Goal: Information Seeking & Learning: Learn about a topic

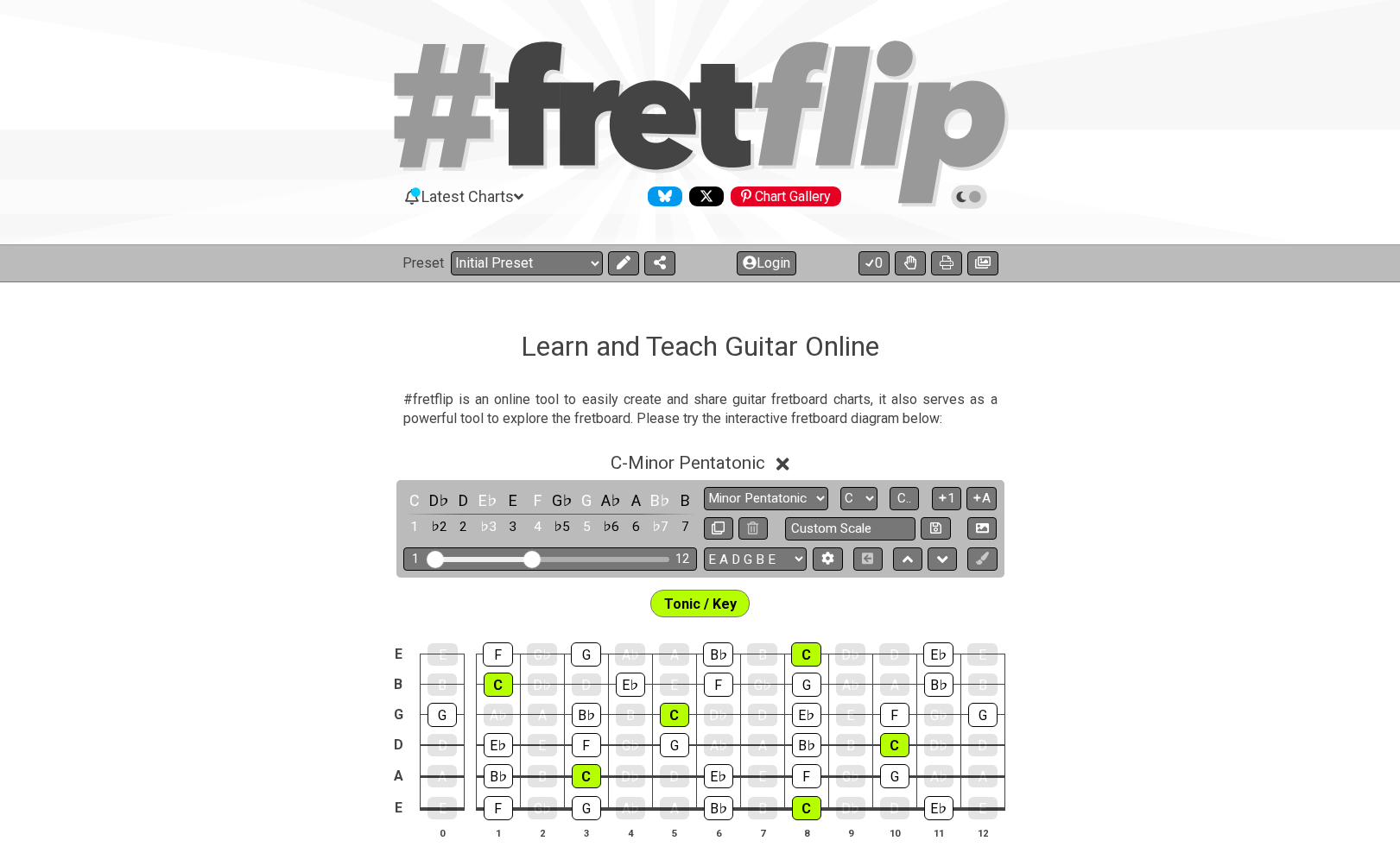
click at [660, 463] on span "C - Minor Pentatonic" at bounding box center [687, 463] width 154 height 21
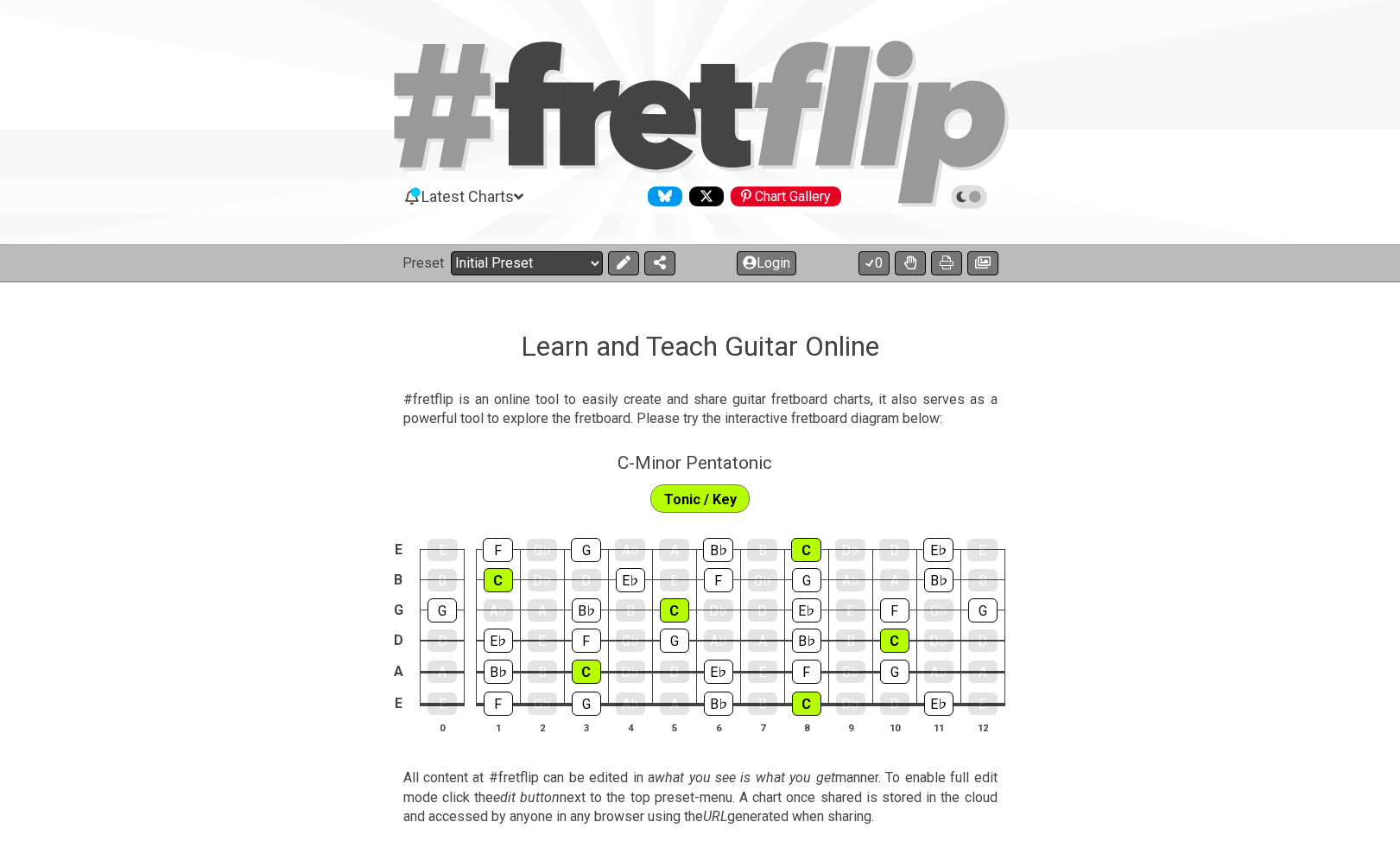
click at [535, 267] on select "Welcome to #fretflip! Initial Preset Custom Preset Minor Pentatonic Major Penta…" at bounding box center [527, 263] width 152 height 24
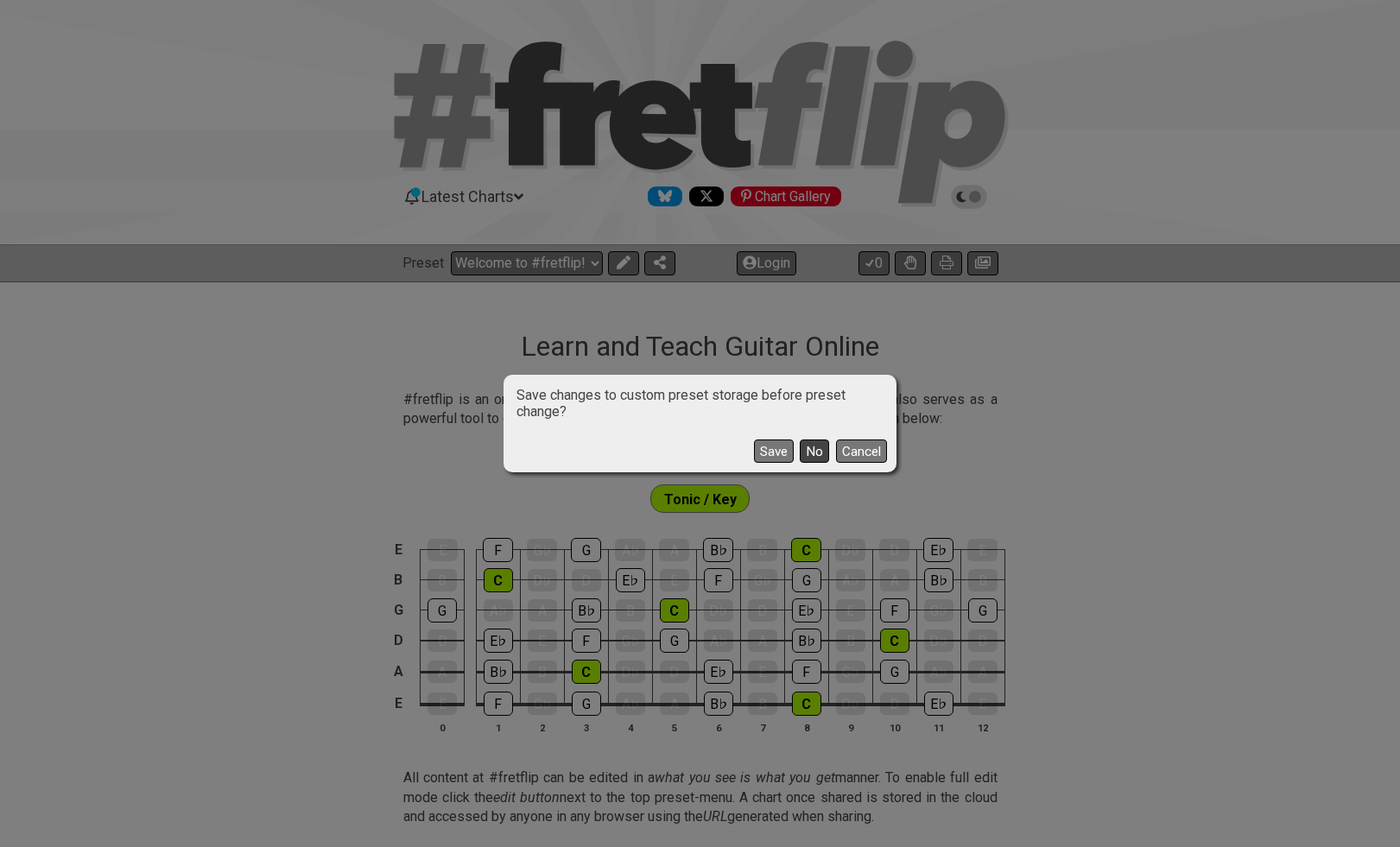
click at [816, 456] on button "No" at bounding box center [814, 452] width 29 height 24
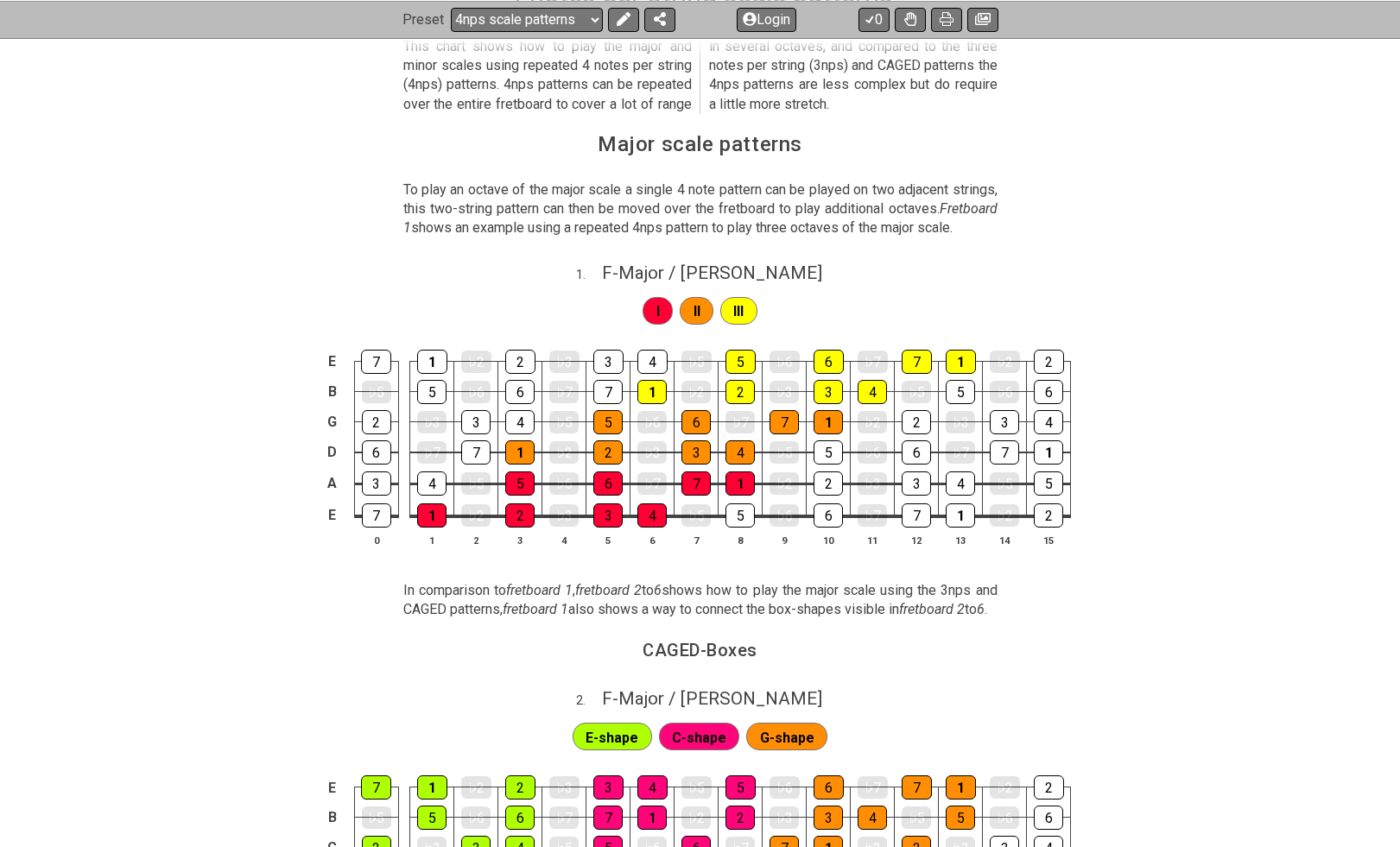
scroll to position [349, 0]
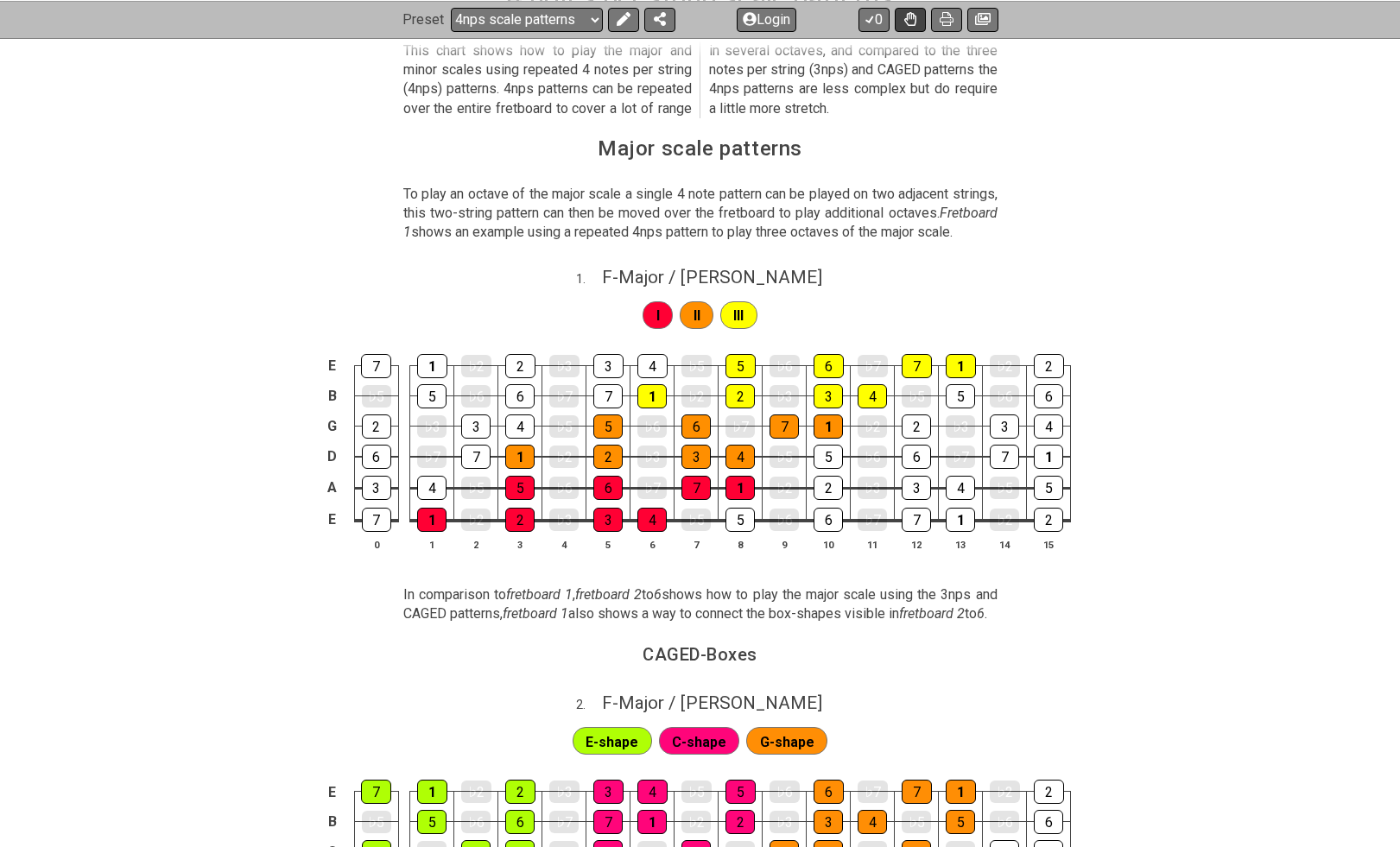
click at [908, 23] on icon at bounding box center [910, 18] width 12 height 14
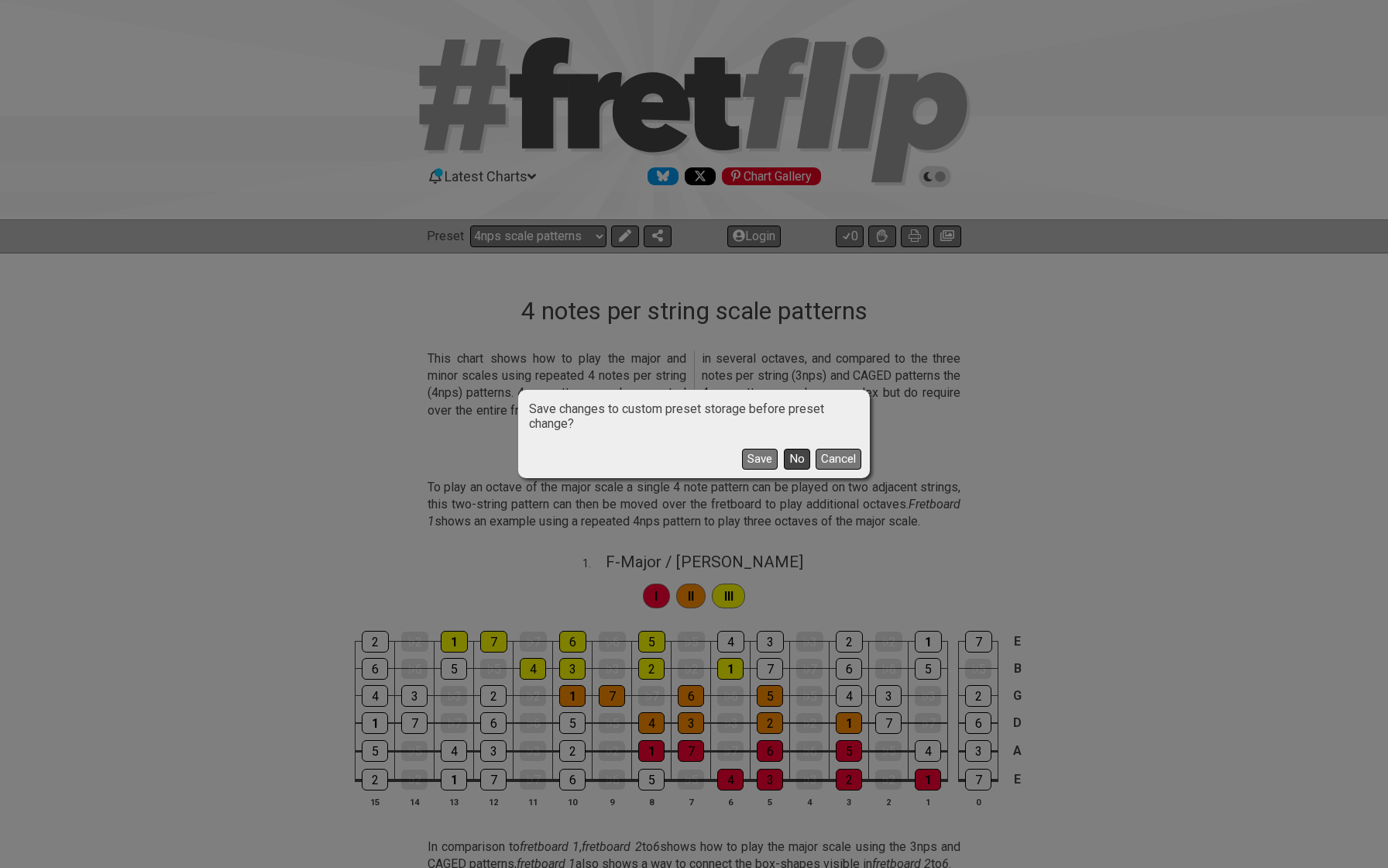
click at [795, 459] on button "No" at bounding box center [797, 459] width 26 height 21
select select "/modal-chord-progressions"
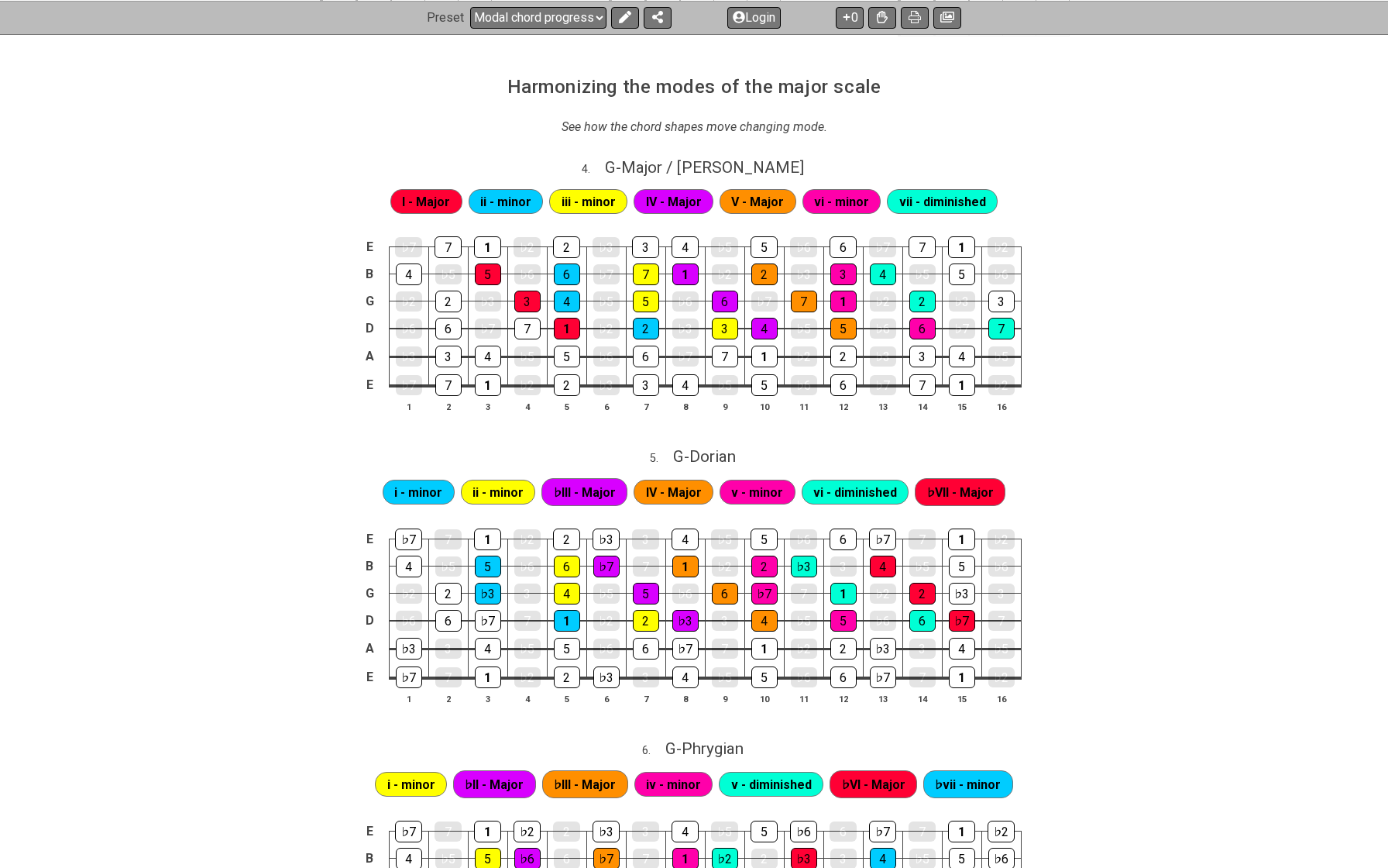
scroll to position [797, 0]
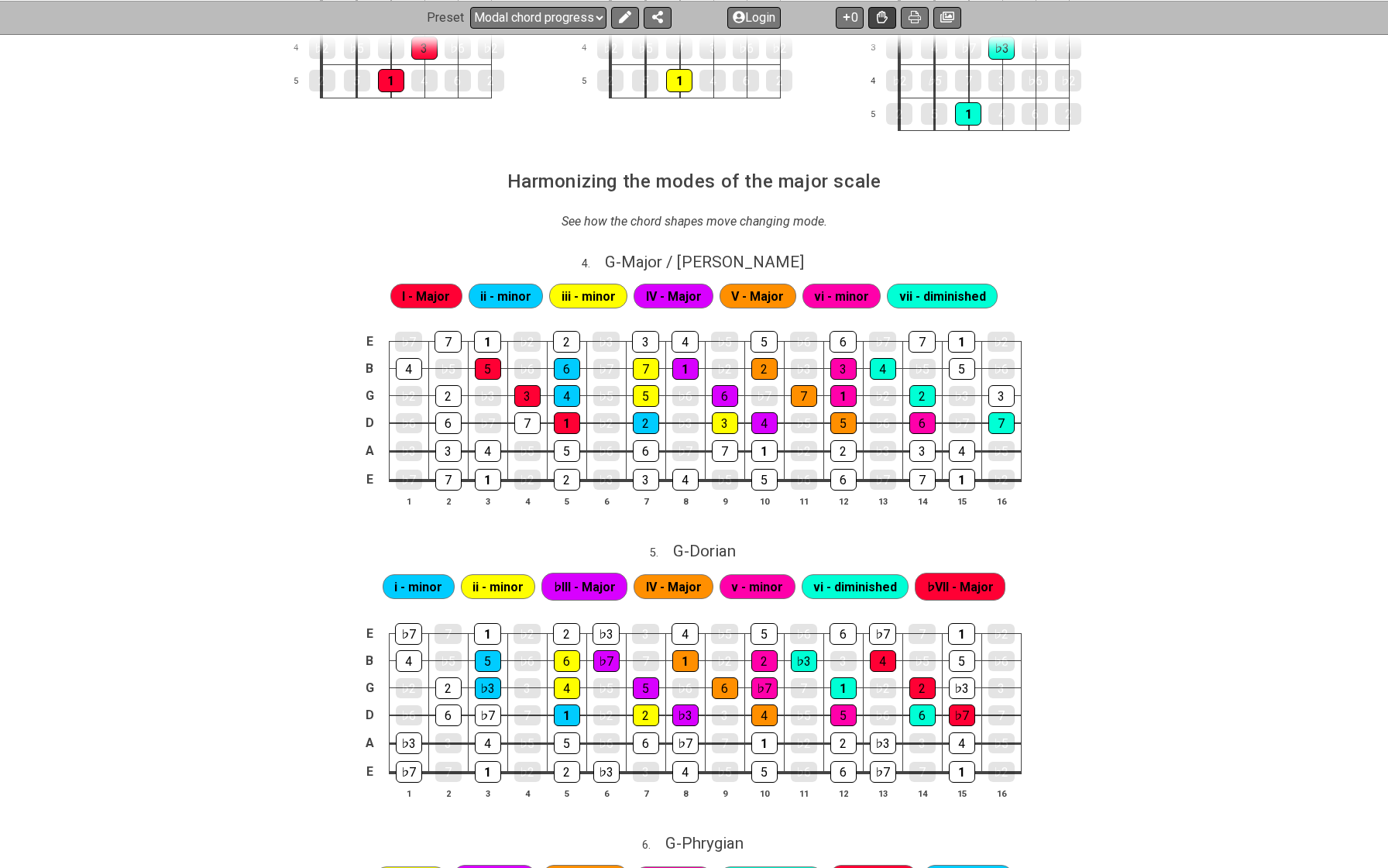
click at [887, 11] on icon at bounding box center [882, 16] width 11 height 12
click at [879, 18] on icon at bounding box center [882, 16] width 11 height 12
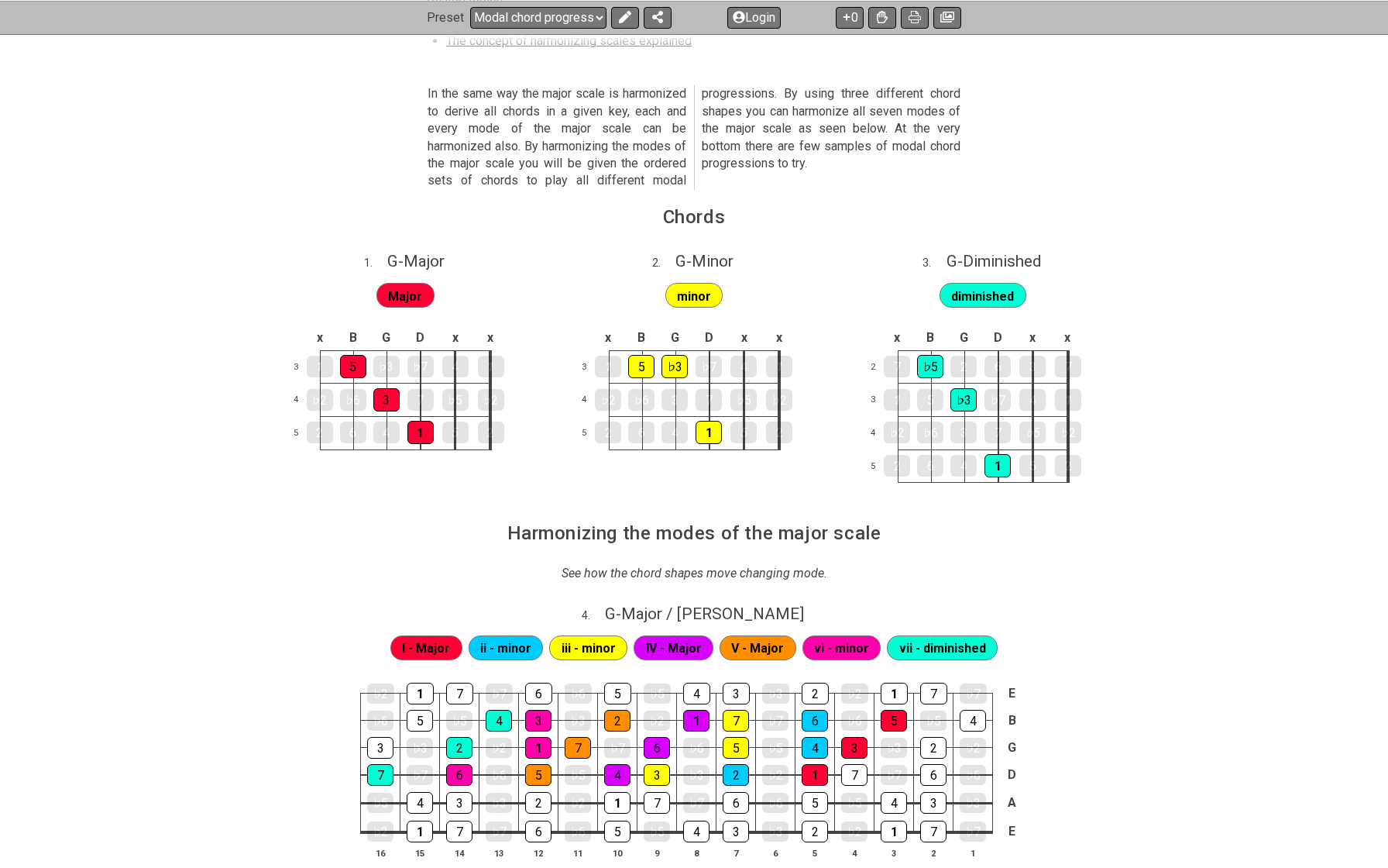
scroll to position [451, 0]
